Goal: Transaction & Acquisition: Book appointment/travel/reservation

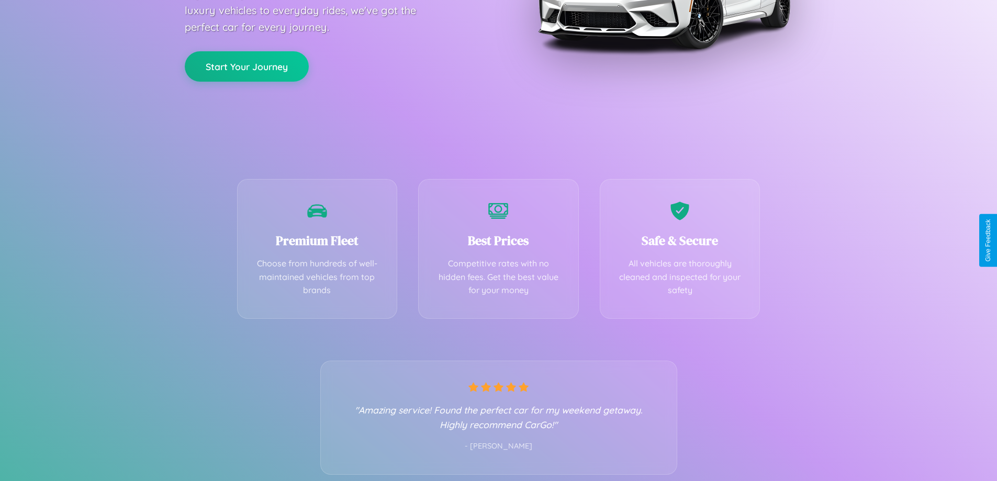
scroll to position [206, 0]
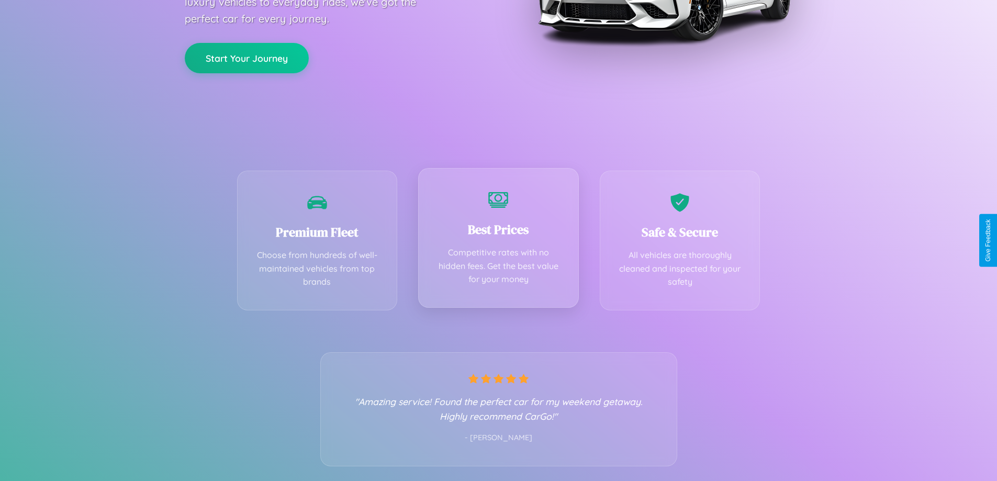
click at [498, 240] on div "Best Prices Competitive rates with no hidden fees. Get the best value for your …" at bounding box center [498, 238] width 161 height 140
click at [247, 57] on button "Start Your Journey" at bounding box center [247, 57] width 124 height 30
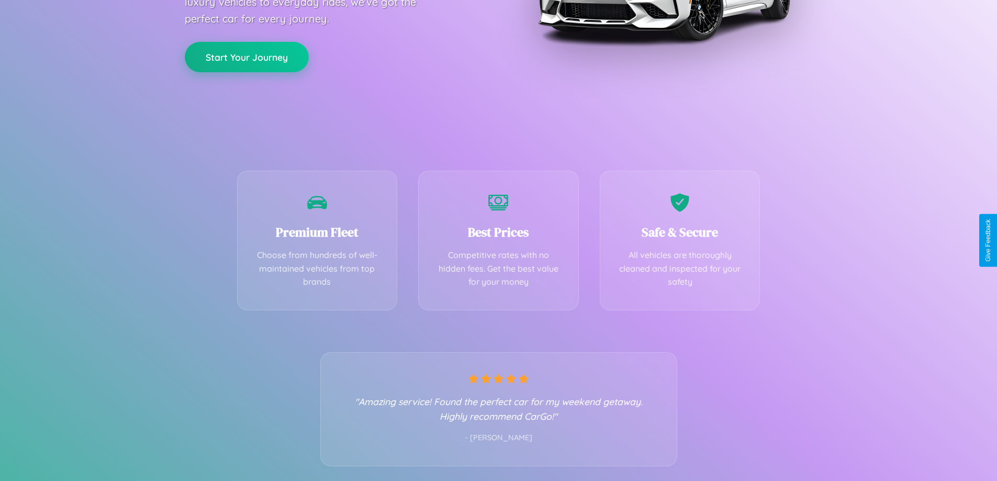
click at [247, 57] on button "Start Your Journey" at bounding box center [247, 57] width 124 height 30
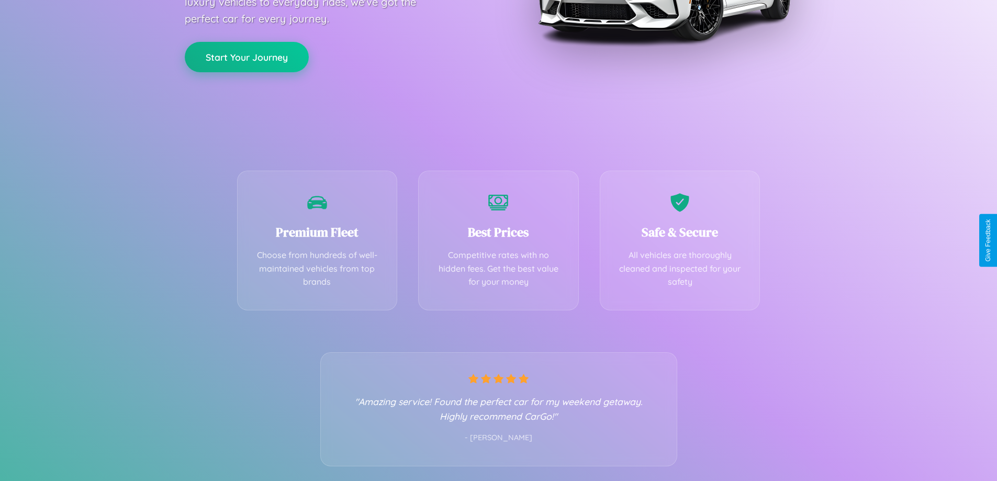
click at [247, 57] on button "Start Your Journey" at bounding box center [247, 57] width 124 height 30
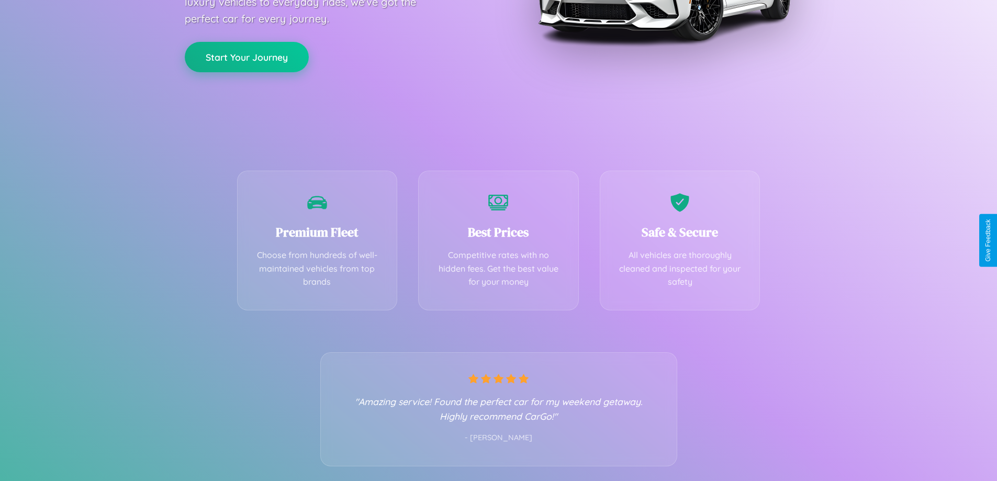
click at [247, 57] on button "Start Your Journey" at bounding box center [247, 57] width 124 height 30
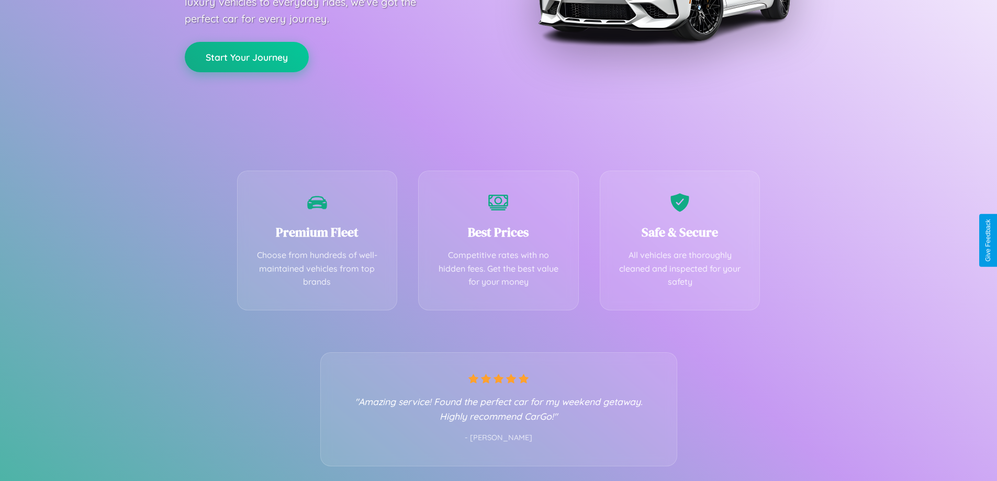
click at [247, 57] on button "Start Your Journey" at bounding box center [247, 57] width 124 height 30
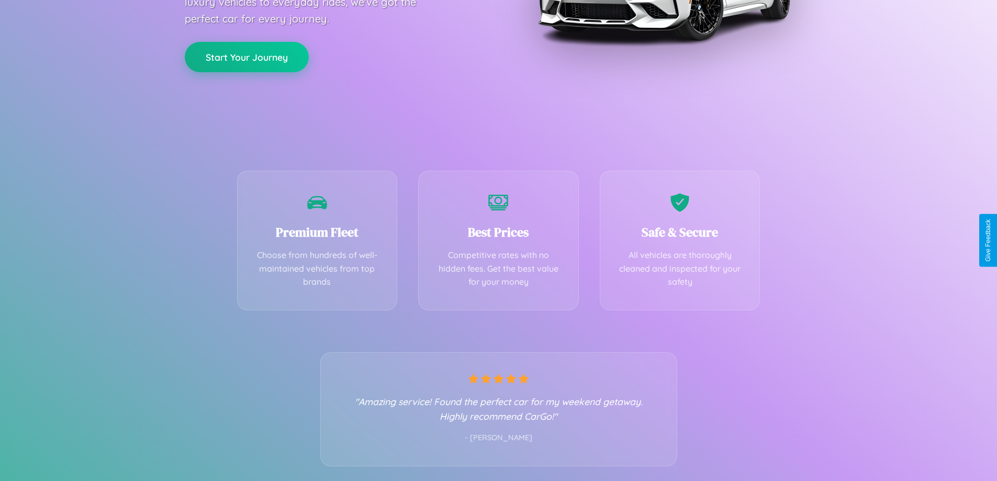
click at [247, 57] on button "Start Your Journey" at bounding box center [247, 57] width 124 height 30
